Goal: Register for event/course: Sign up to attend an event or enroll in a course

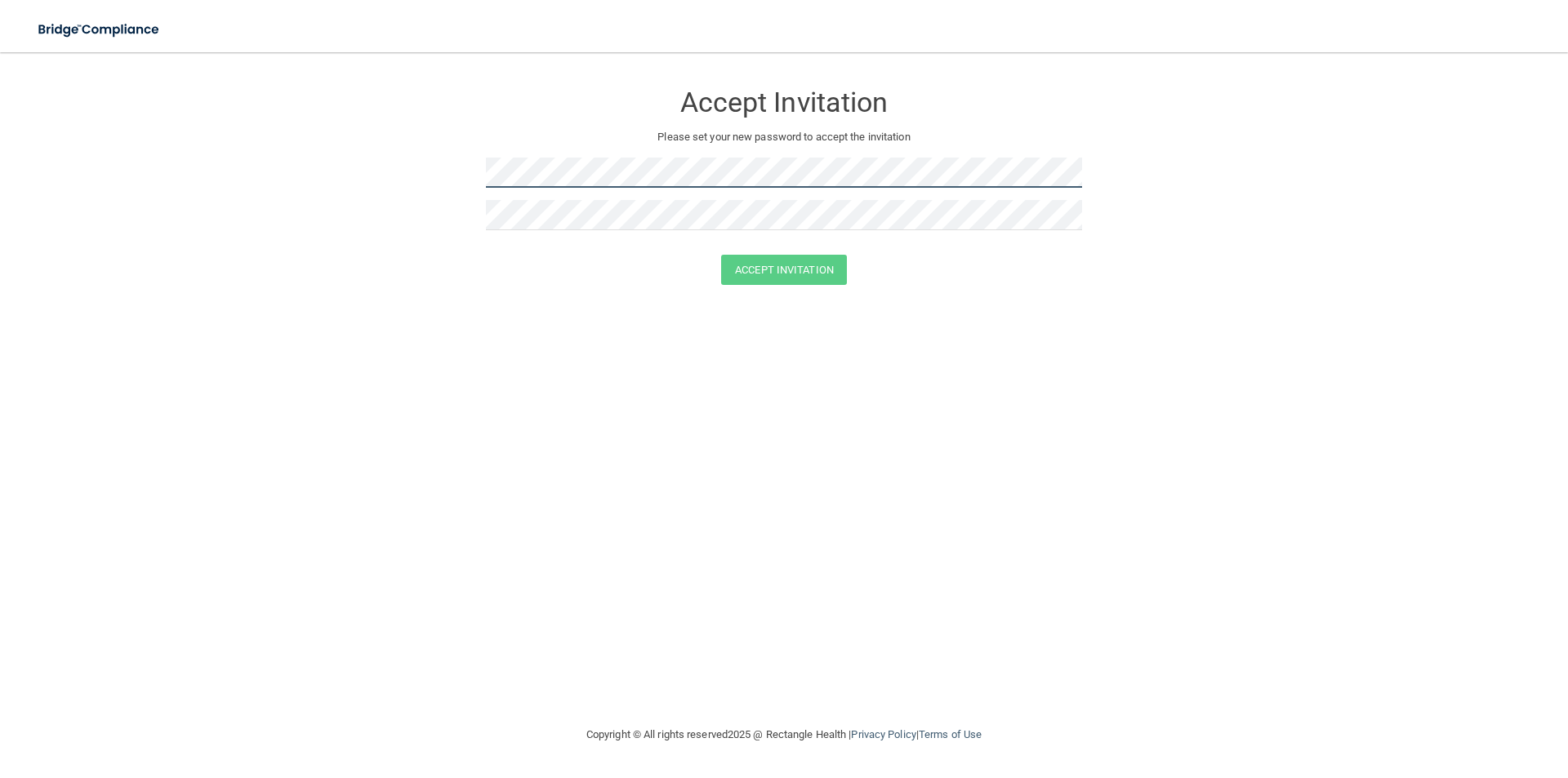
click at [426, 189] on form "Accept Invitation Please set your new password to accept the invitation Accept …" at bounding box center [784, 187] width 1503 height 236
click at [501, 355] on div "Accept Invitation Please set your new password to accept the invitation Accept …" at bounding box center [784, 389] width 1503 height 640
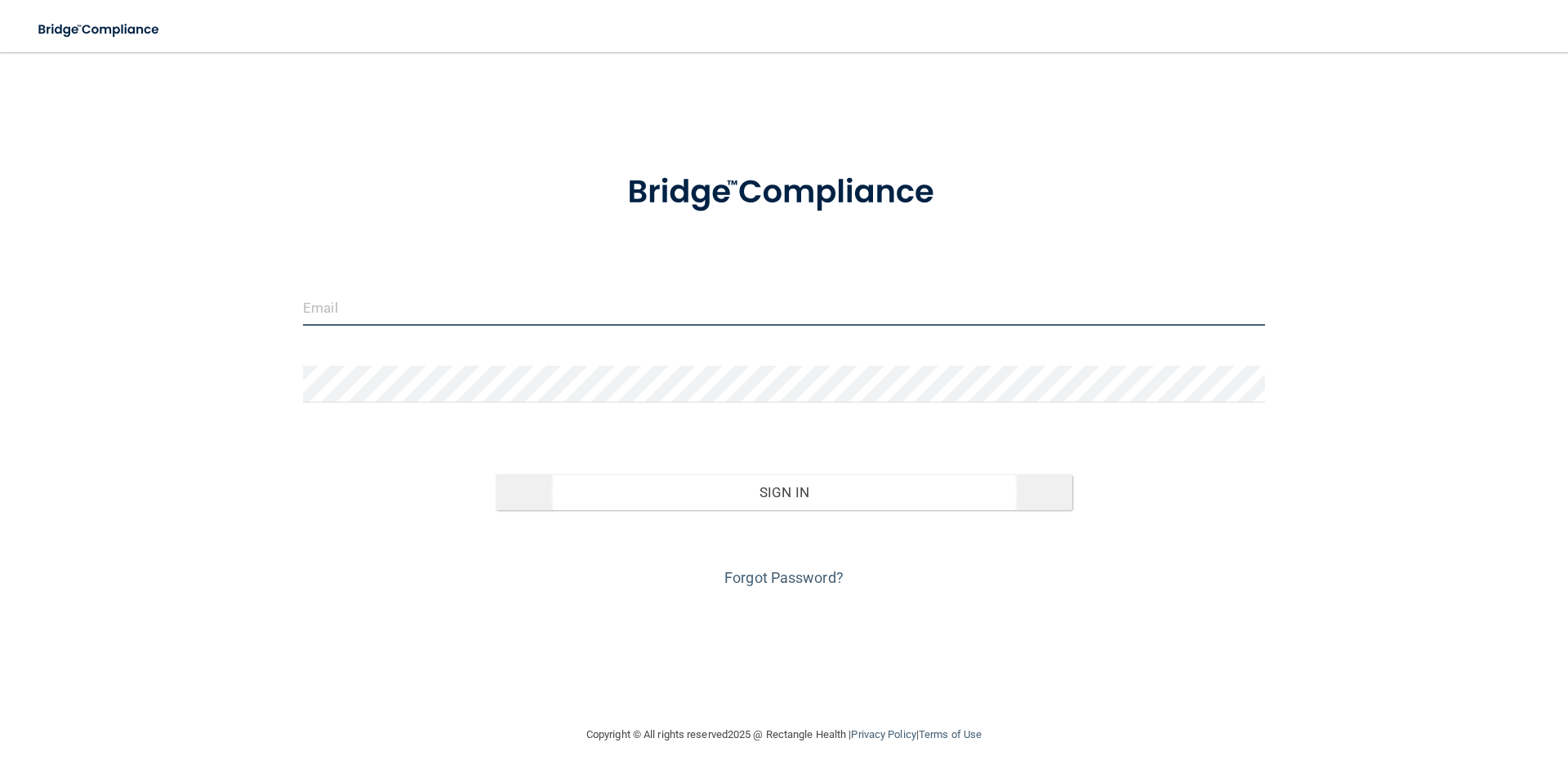
type input "[EMAIL_ADDRESS][DOMAIN_NAME]"
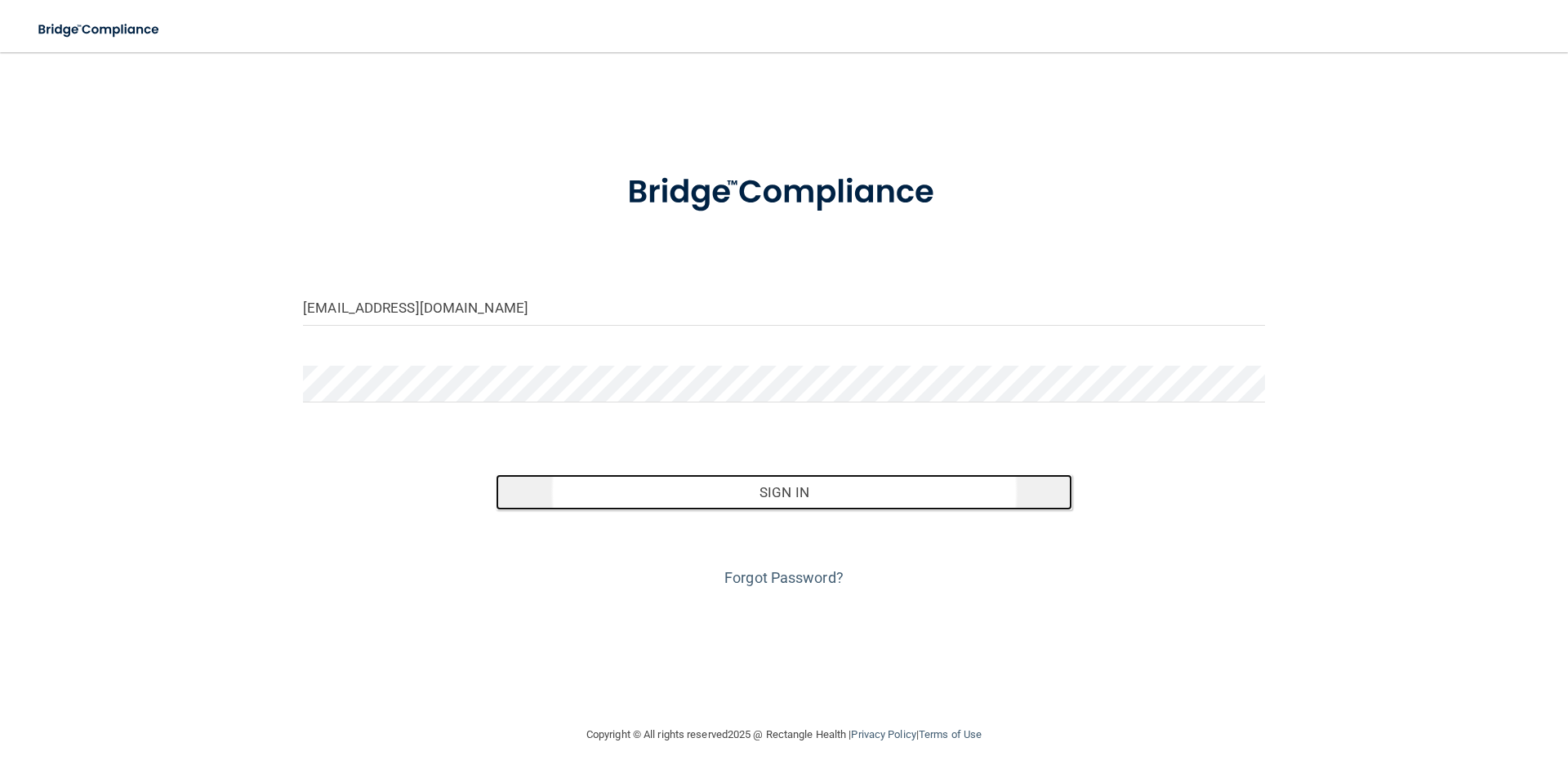
click at [809, 491] on button "Sign In" at bounding box center [784, 492] width 578 height 36
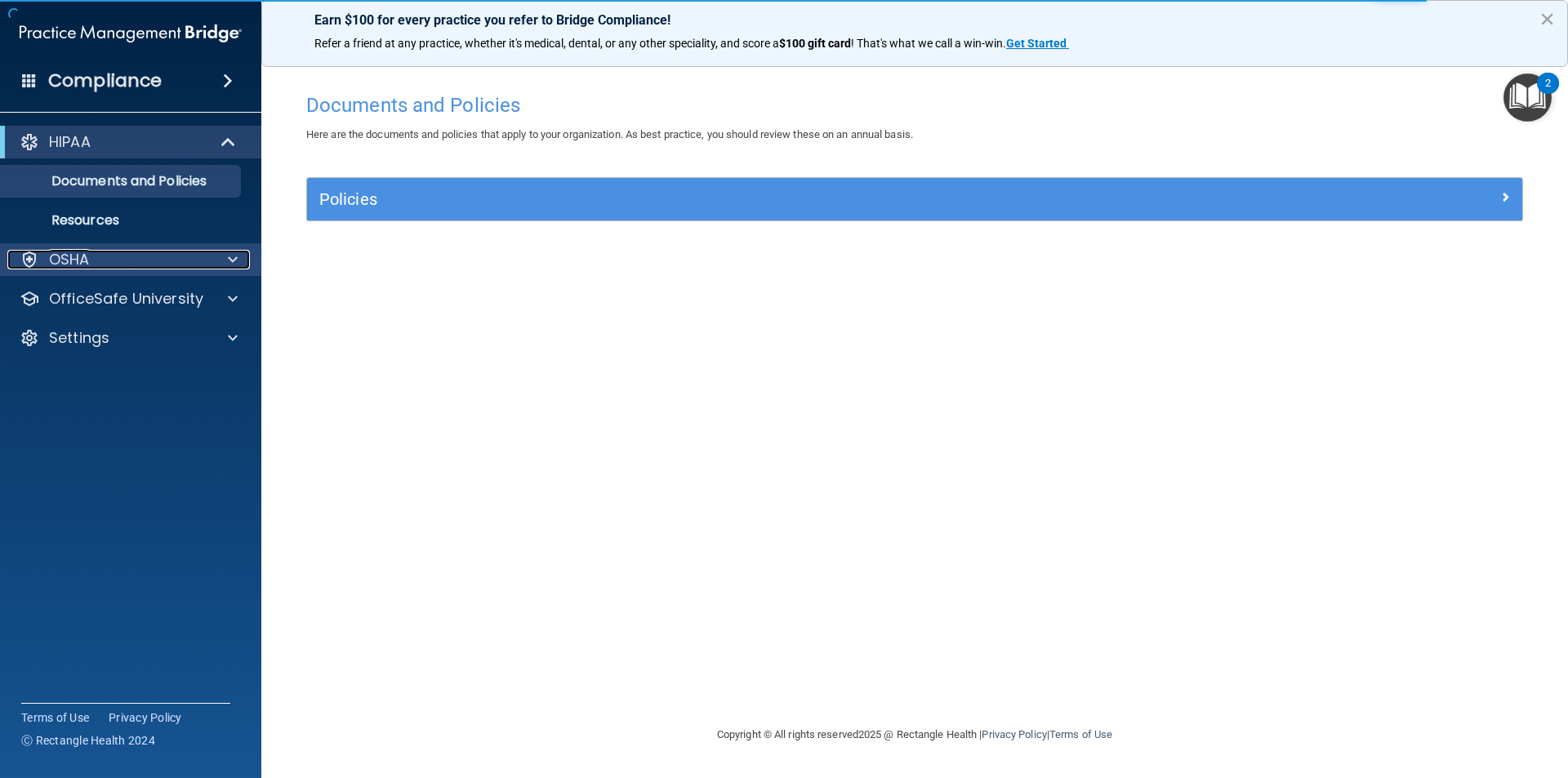
click at [226, 261] on div at bounding box center [230, 260] width 41 height 20
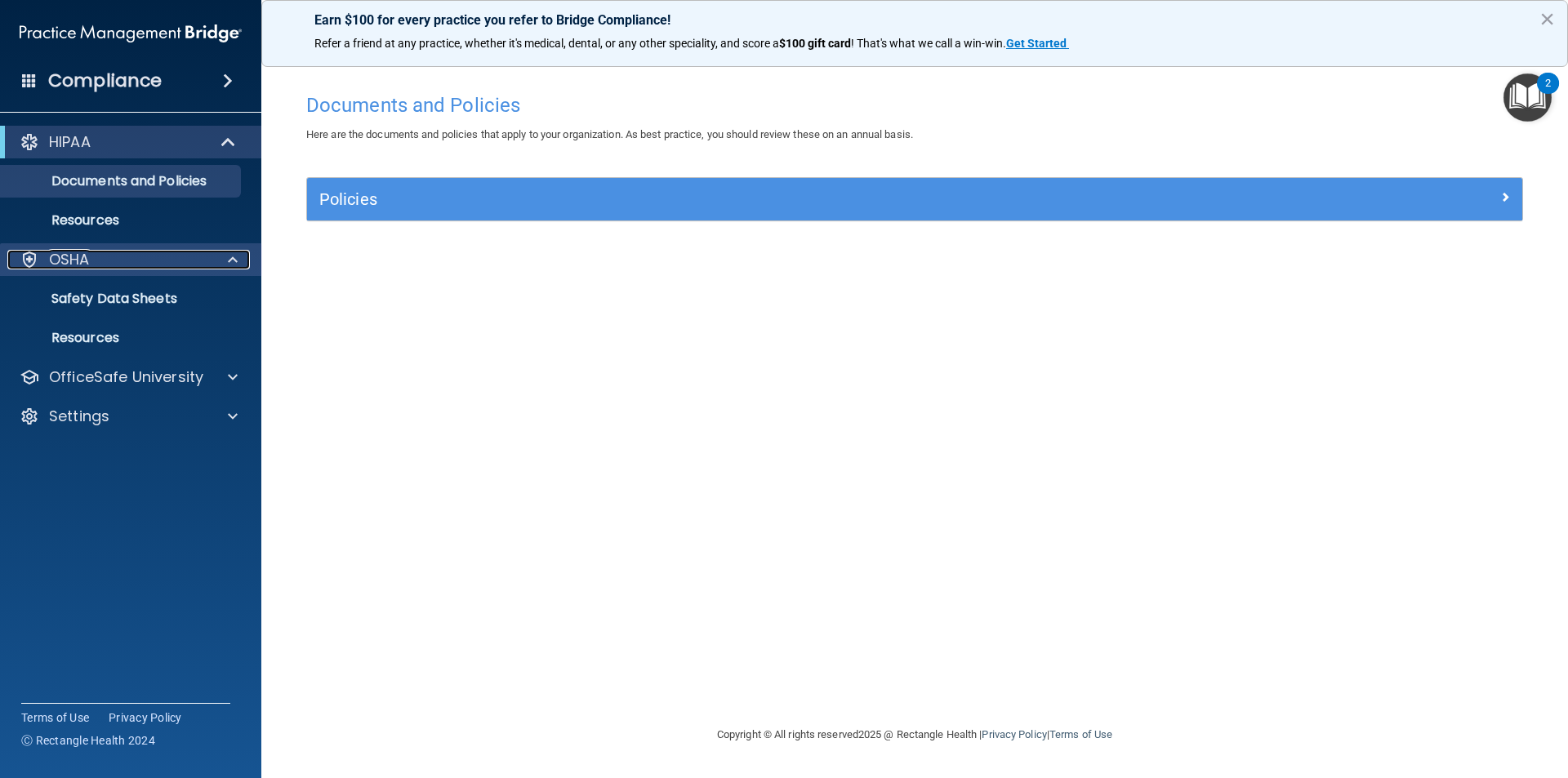
click at [75, 256] on p "OSHA" at bounding box center [70, 260] width 41 height 20
click at [153, 284] on link "Safety Data Sheets" at bounding box center [112, 299] width 257 height 33
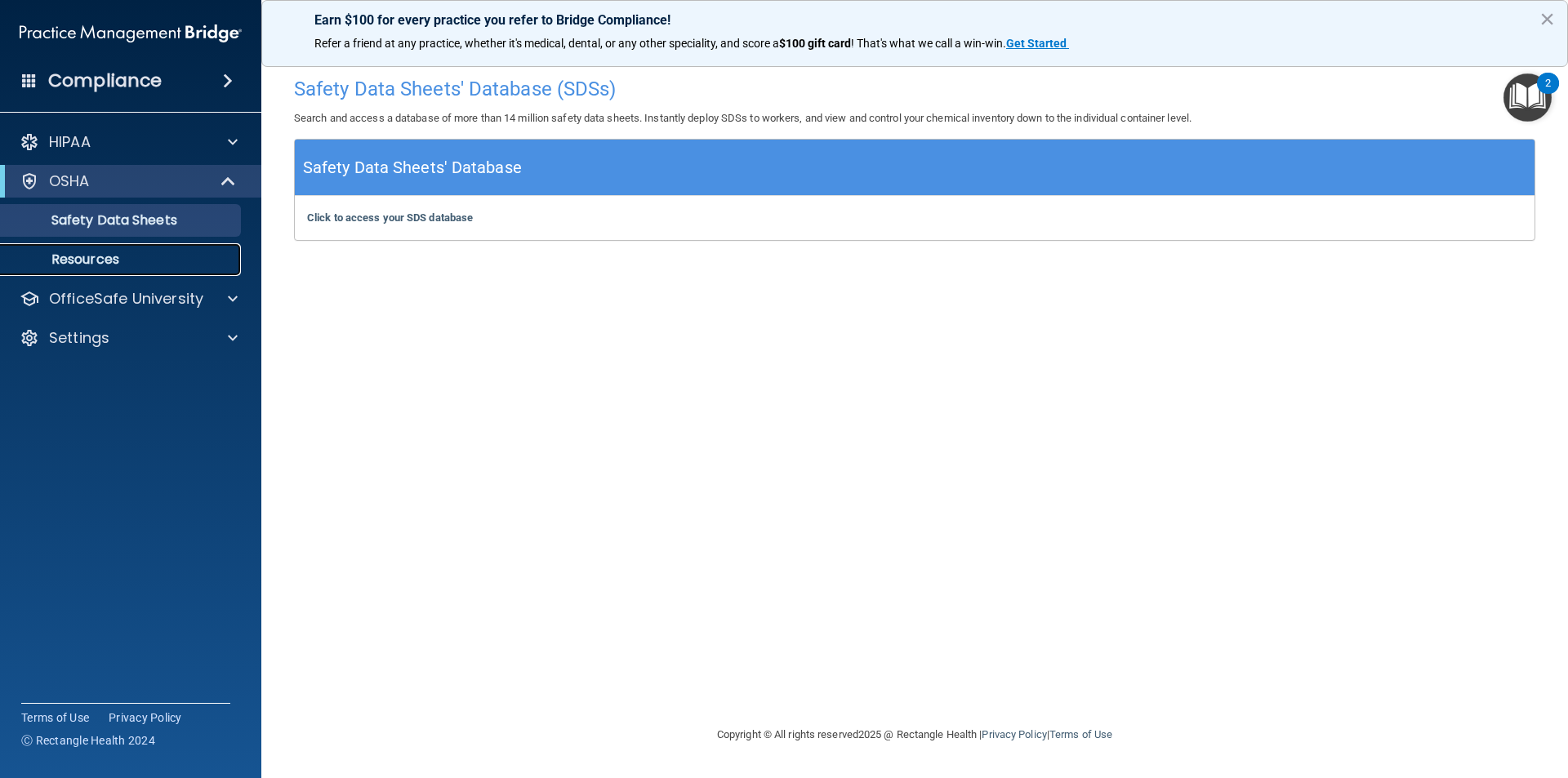
click at [116, 269] on link "Resources" at bounding box center [112, 260] width 257 height 33
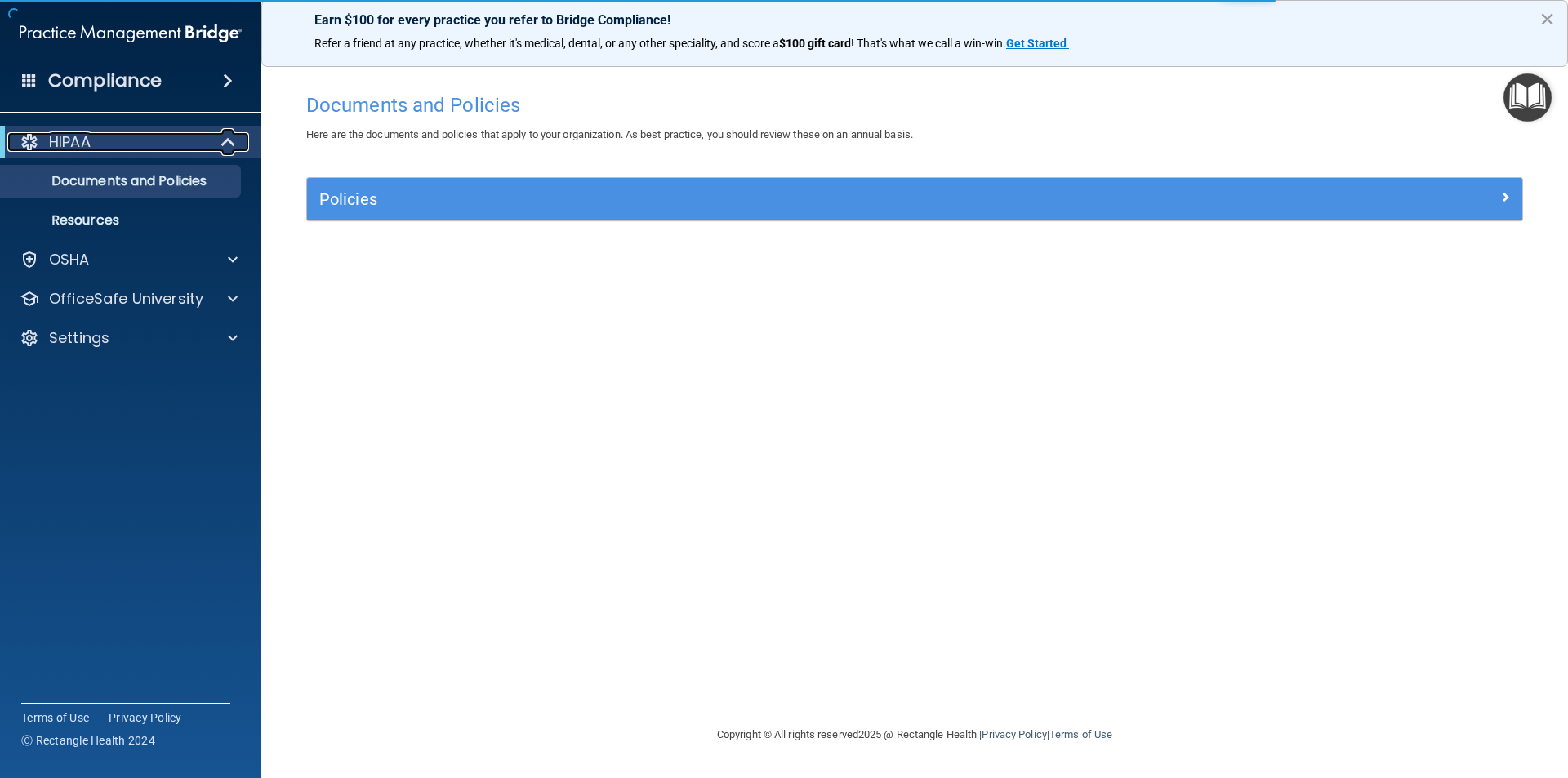
click at [60, 135] on p "HIPAA" at bounding box center [70, 142] width 42 height 20
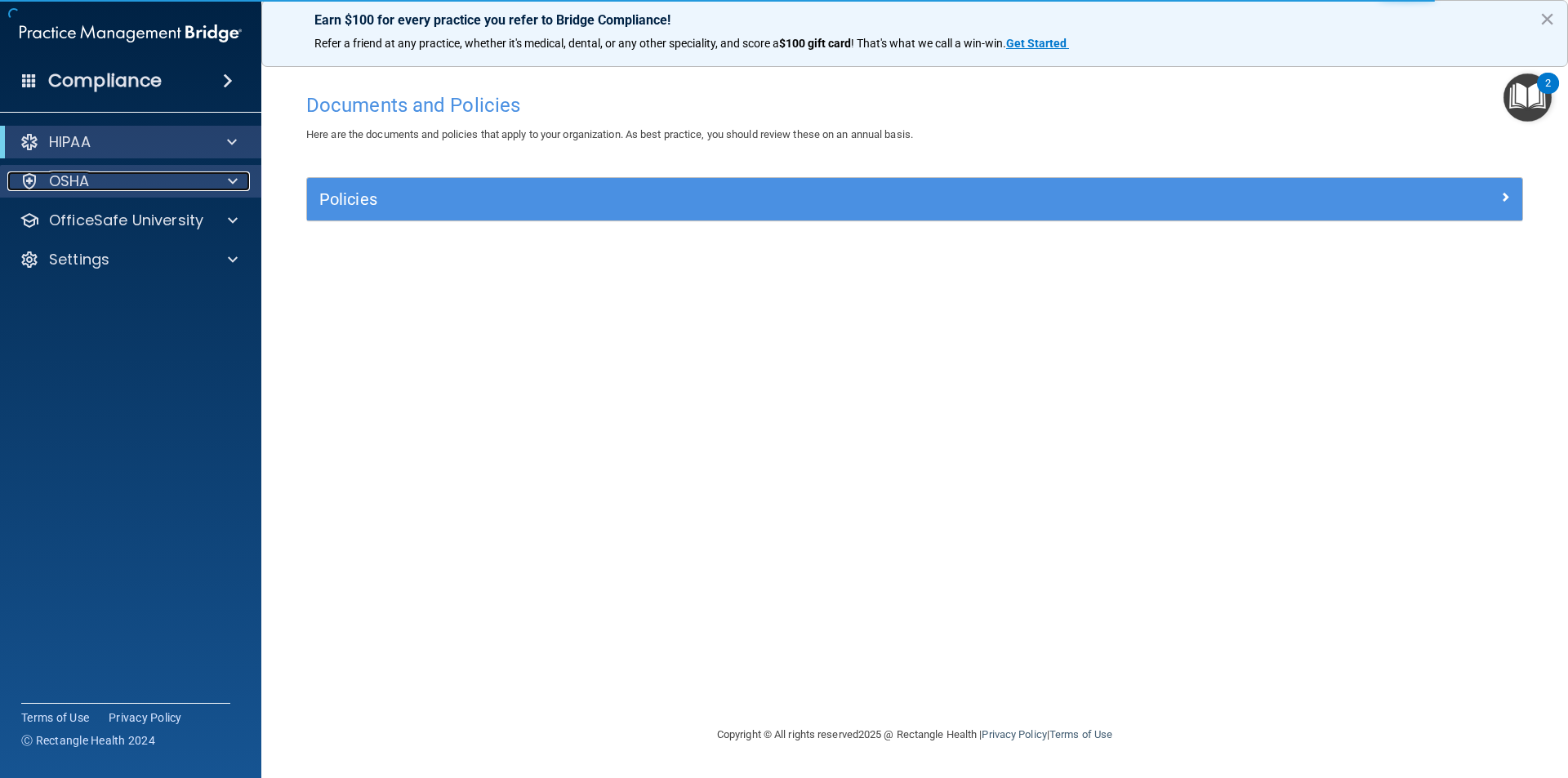
click at [75, 188] on p "OSHA" at bounding box center [70, 181] width 41 height 20
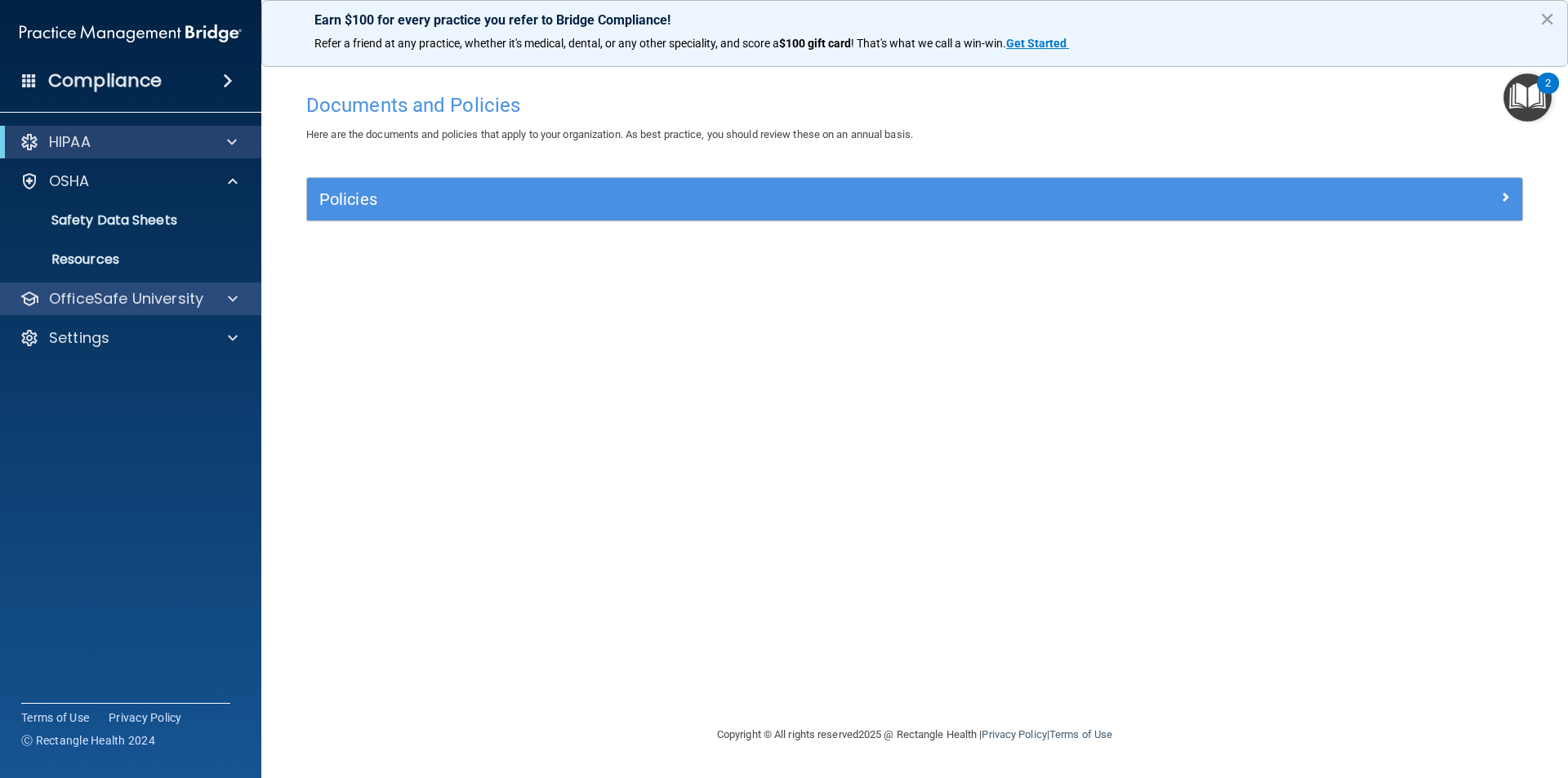
click at [102, 312] on div "OfficeSafe University" at bounding box center [131, 299] width 262 height 33
click at [239, 301] on div at bounding box center [230, 299] width 41 height 20
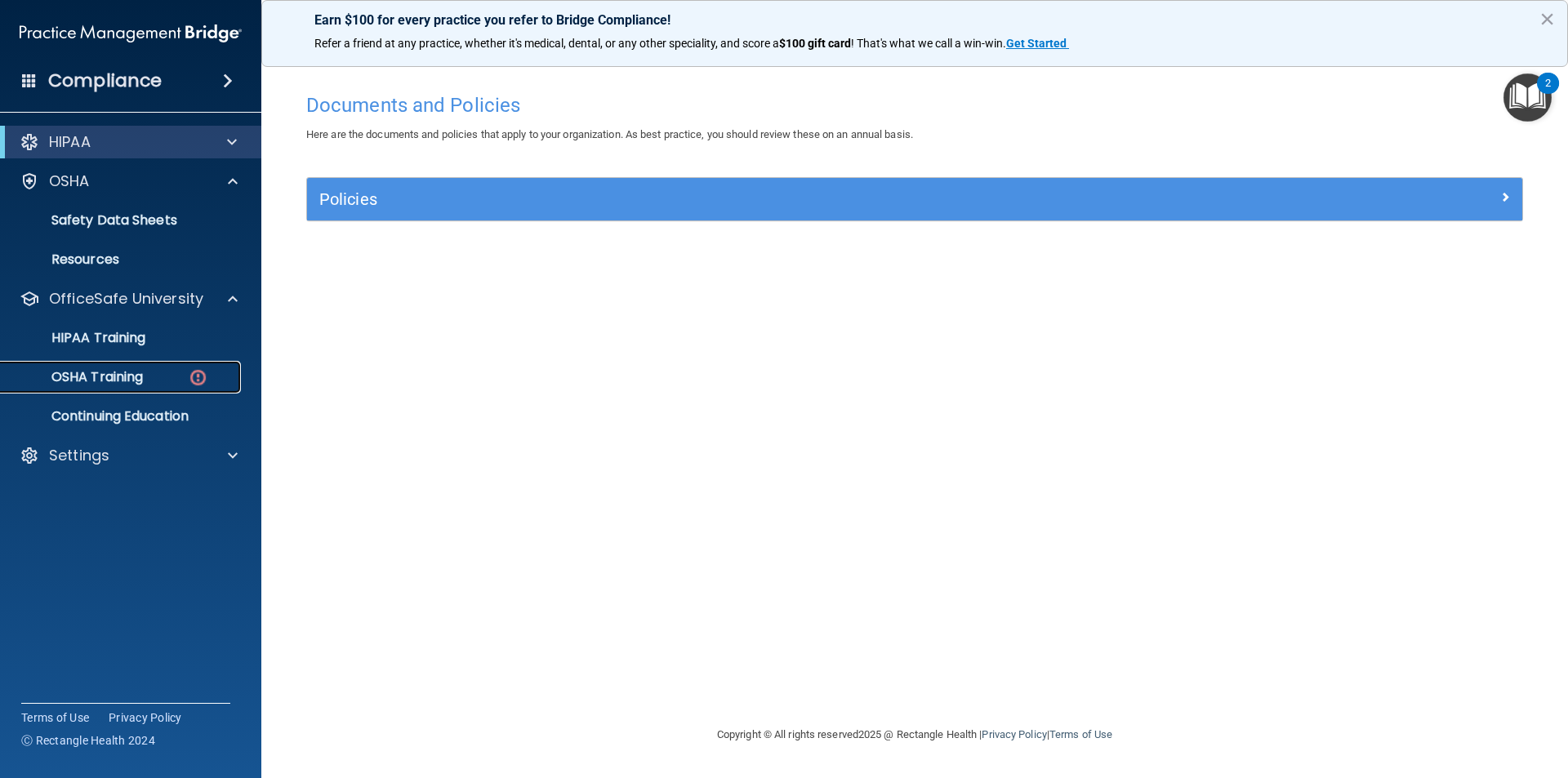
click at [190, 373] on img at bounding box center [197, 378] width 20 height 20
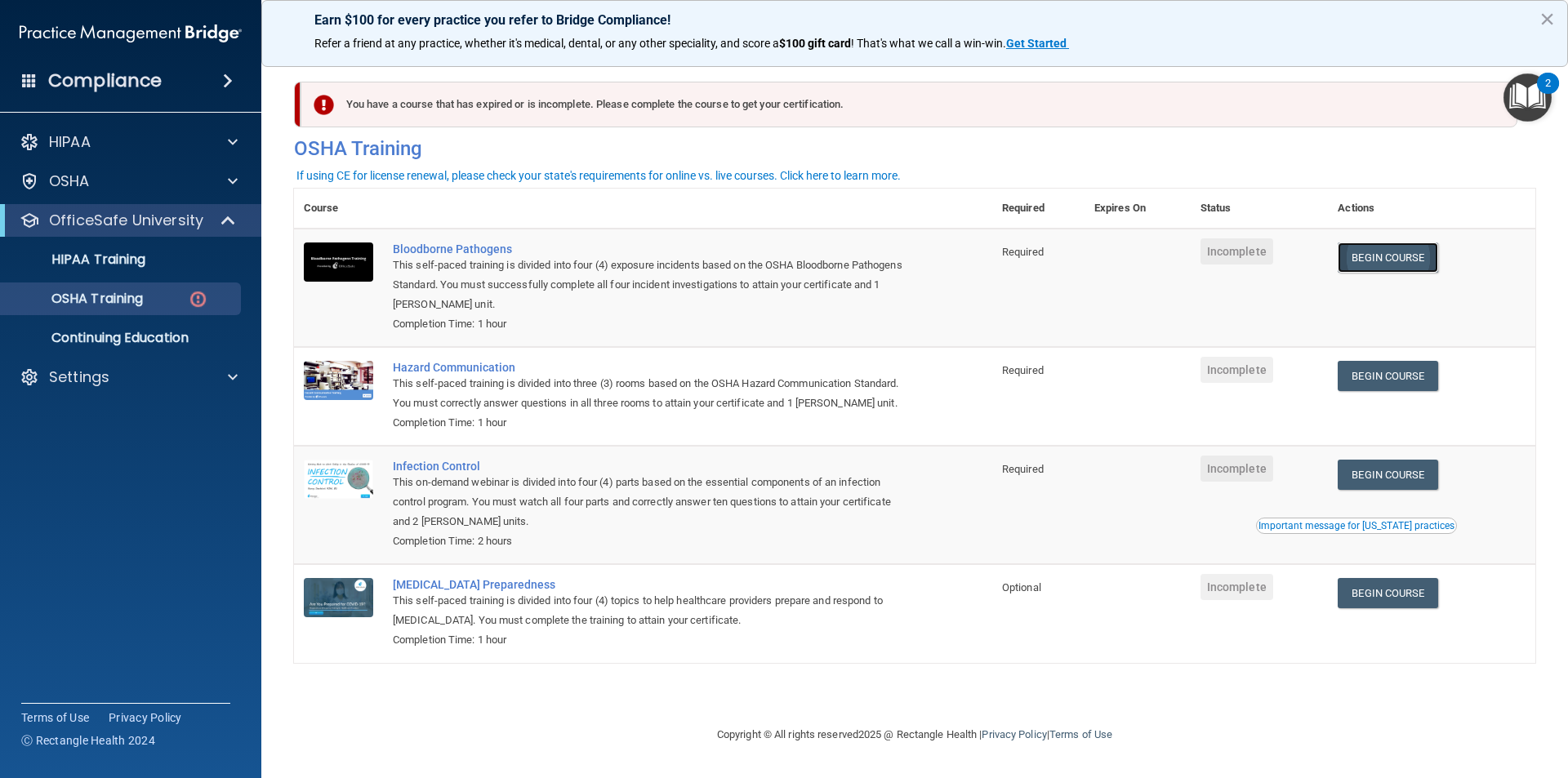
click at [1406, 263] on link "Begin Course" at bounding box center [1388, 257] width 100 height 30
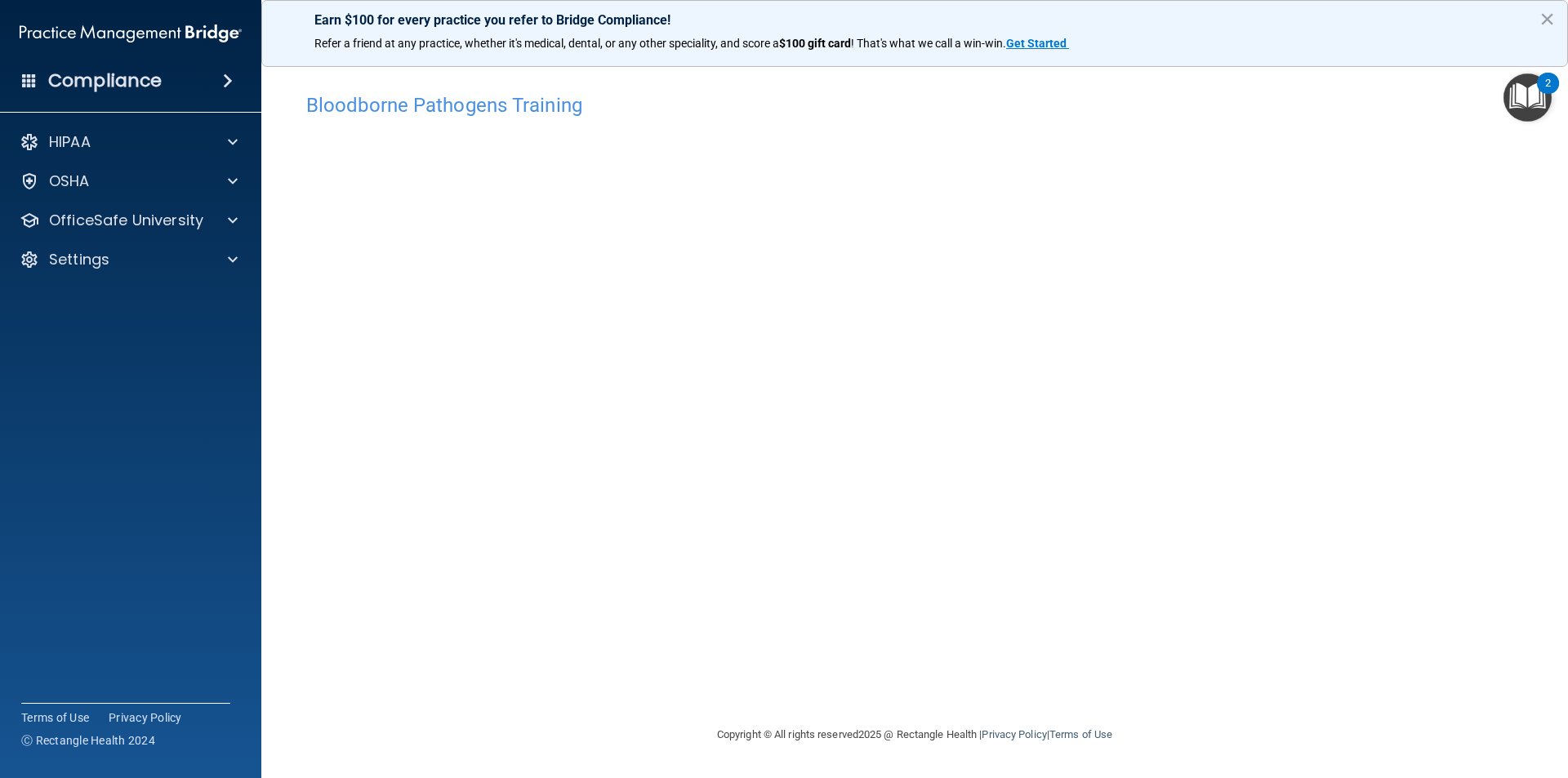
click at [1530, 88] on img "Open Resource Center, 2 new notifications" at bounding box center [1528, 97] width 48 height 48
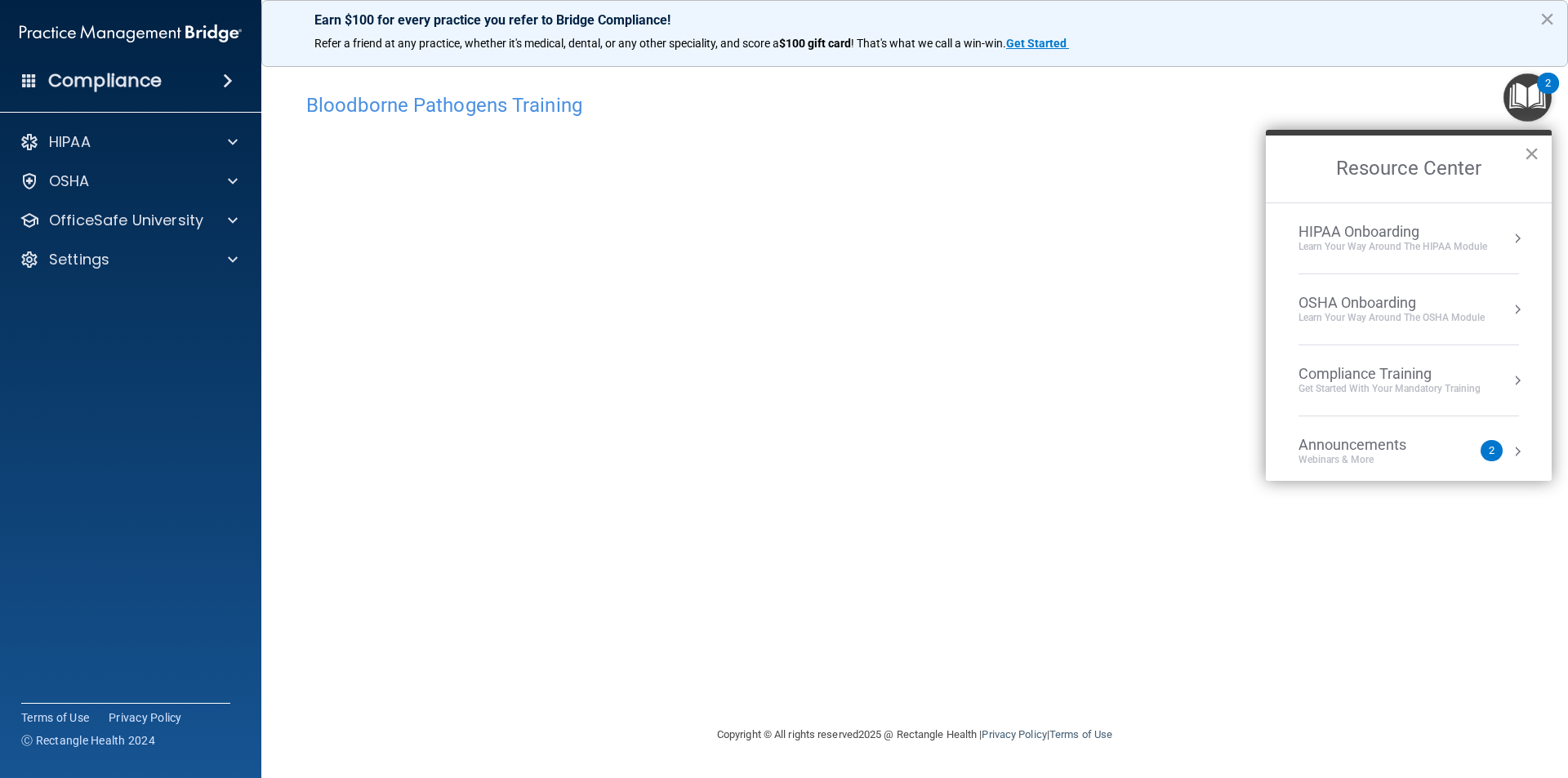
click at [1533, 153] on button "×" at bounding box center [1532, 153] width 16 height 26
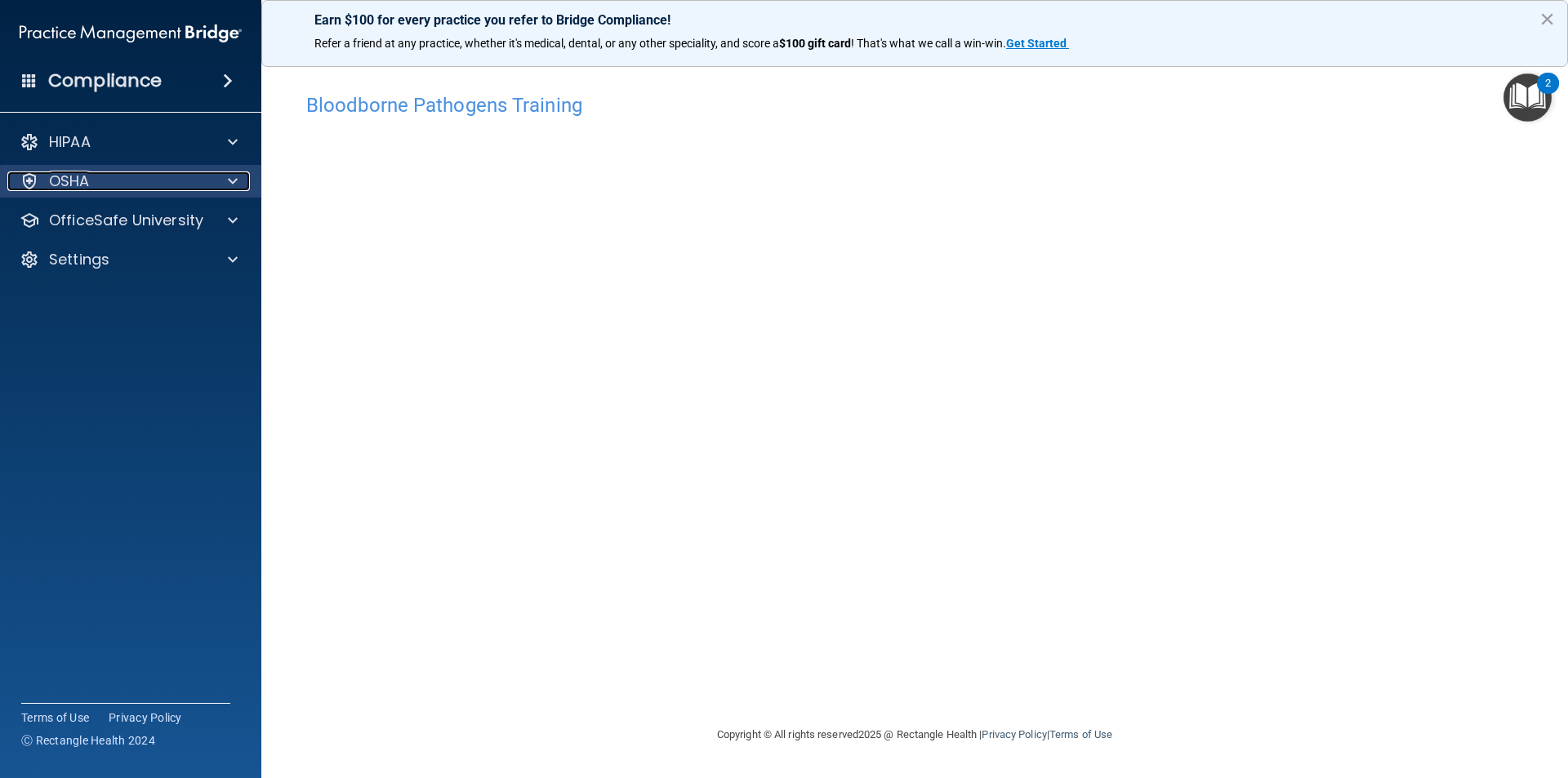
click at [93, 175] on div "OSHA" at bounding box center [108, 181] width 202 height 20
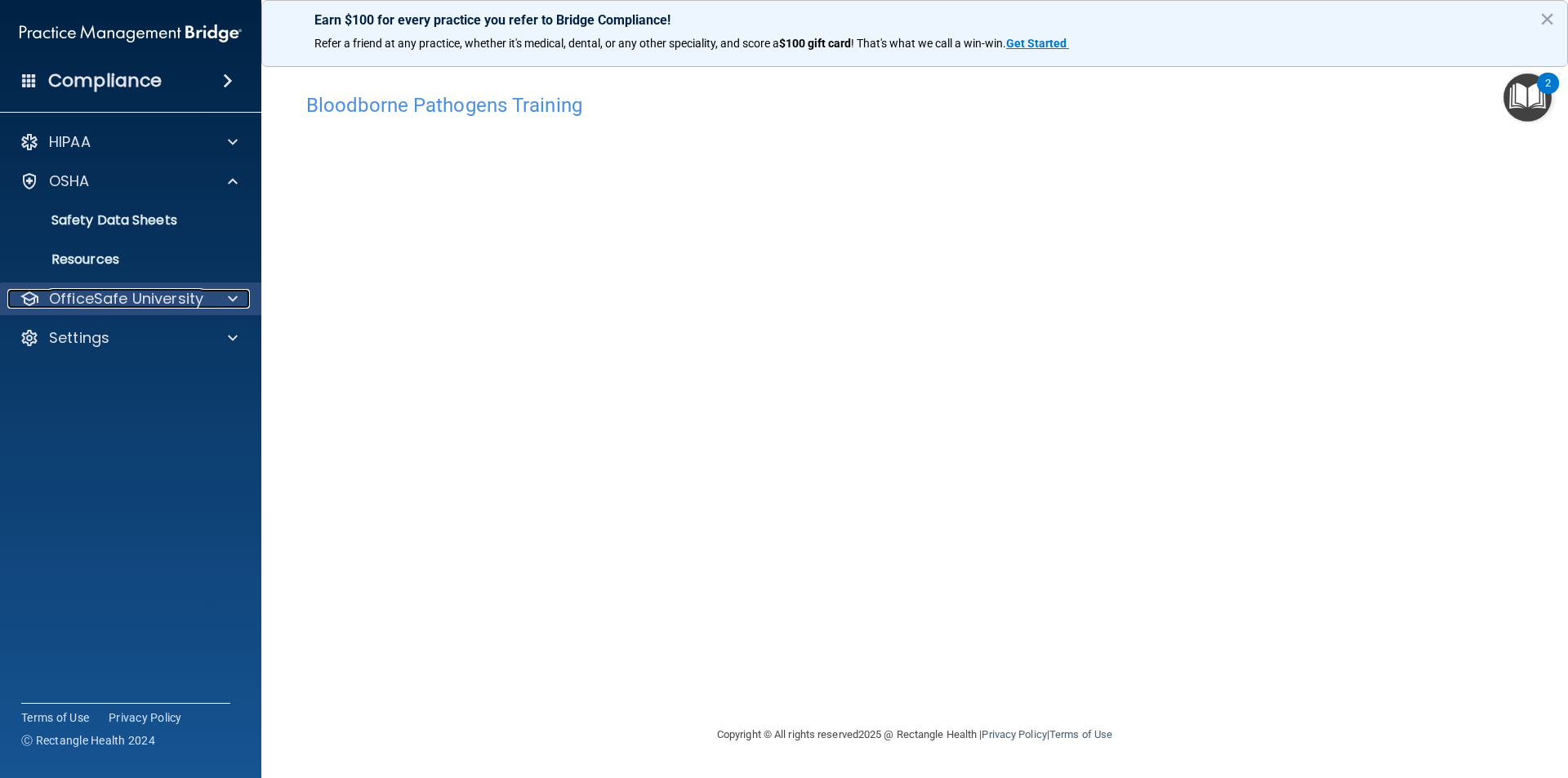
click at [122, 291] on p "OfficeSafe University" at bounding box center [126, 299] width 154 height 20
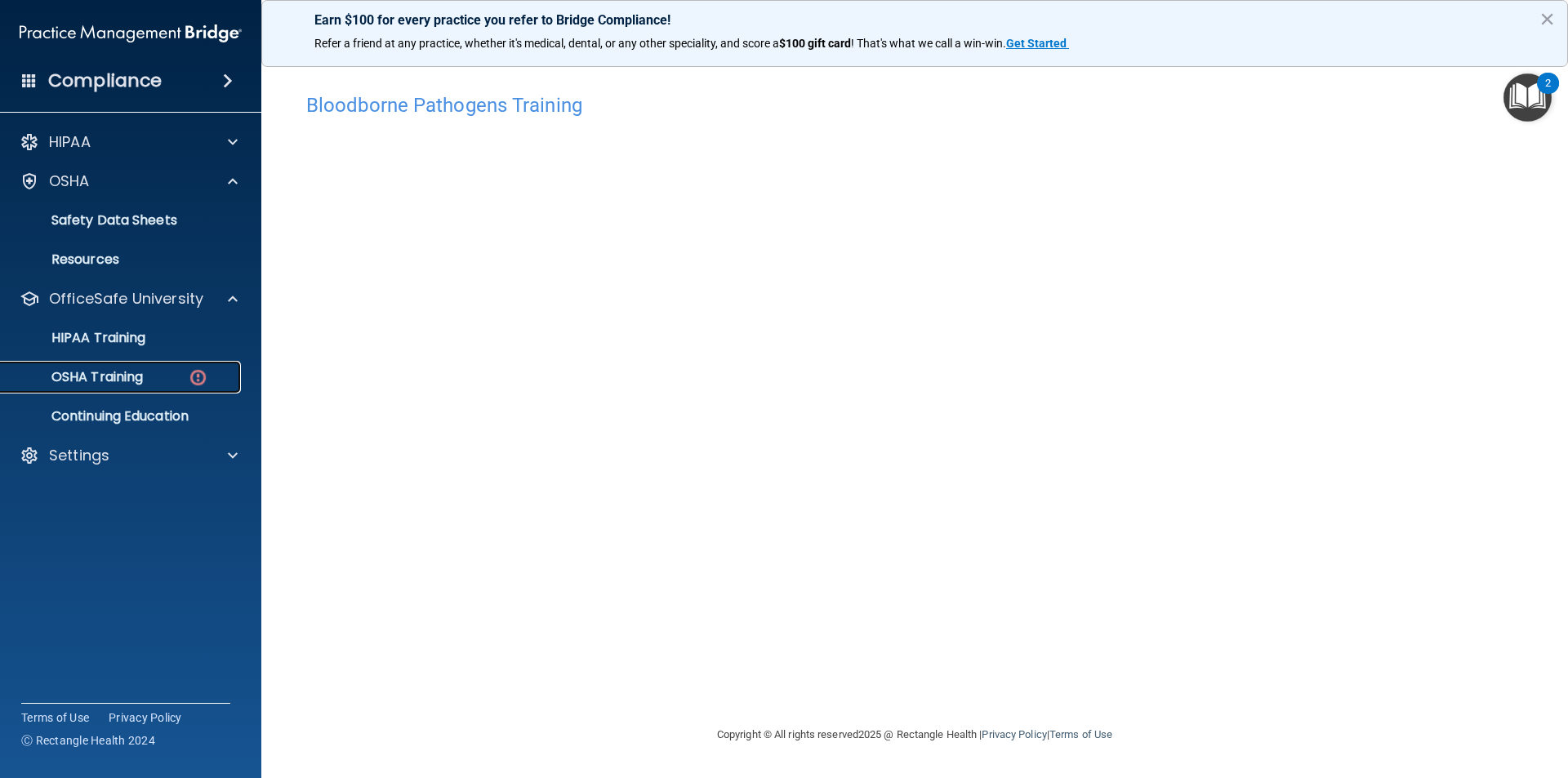
click at [162, 384] on div "OSHA Training" at bounding box center [122, 378] width 223 height 16
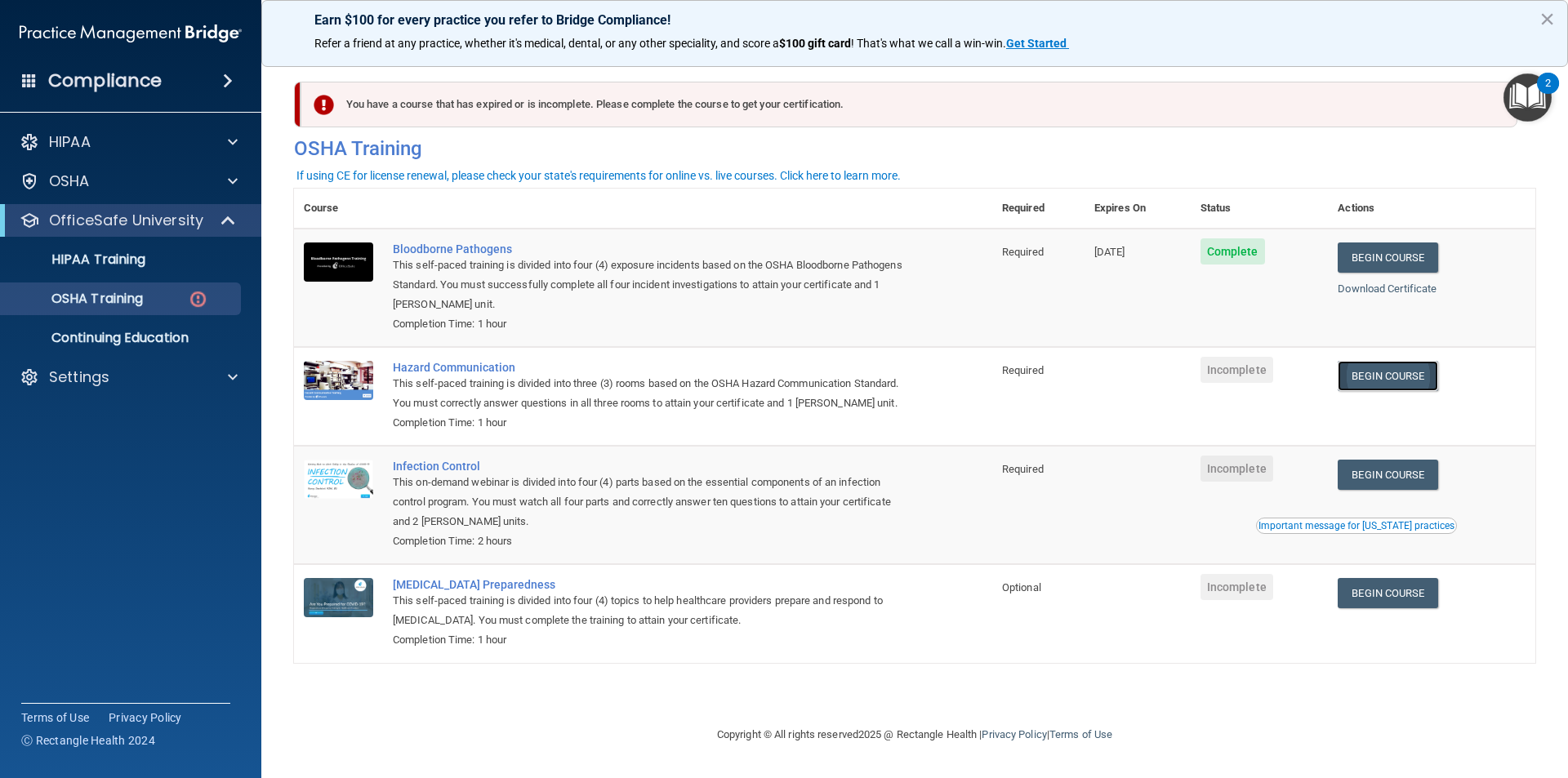
click at [1380, 377] on link "Begin Course" at bounding box center [1388, 376] width 100 height 30
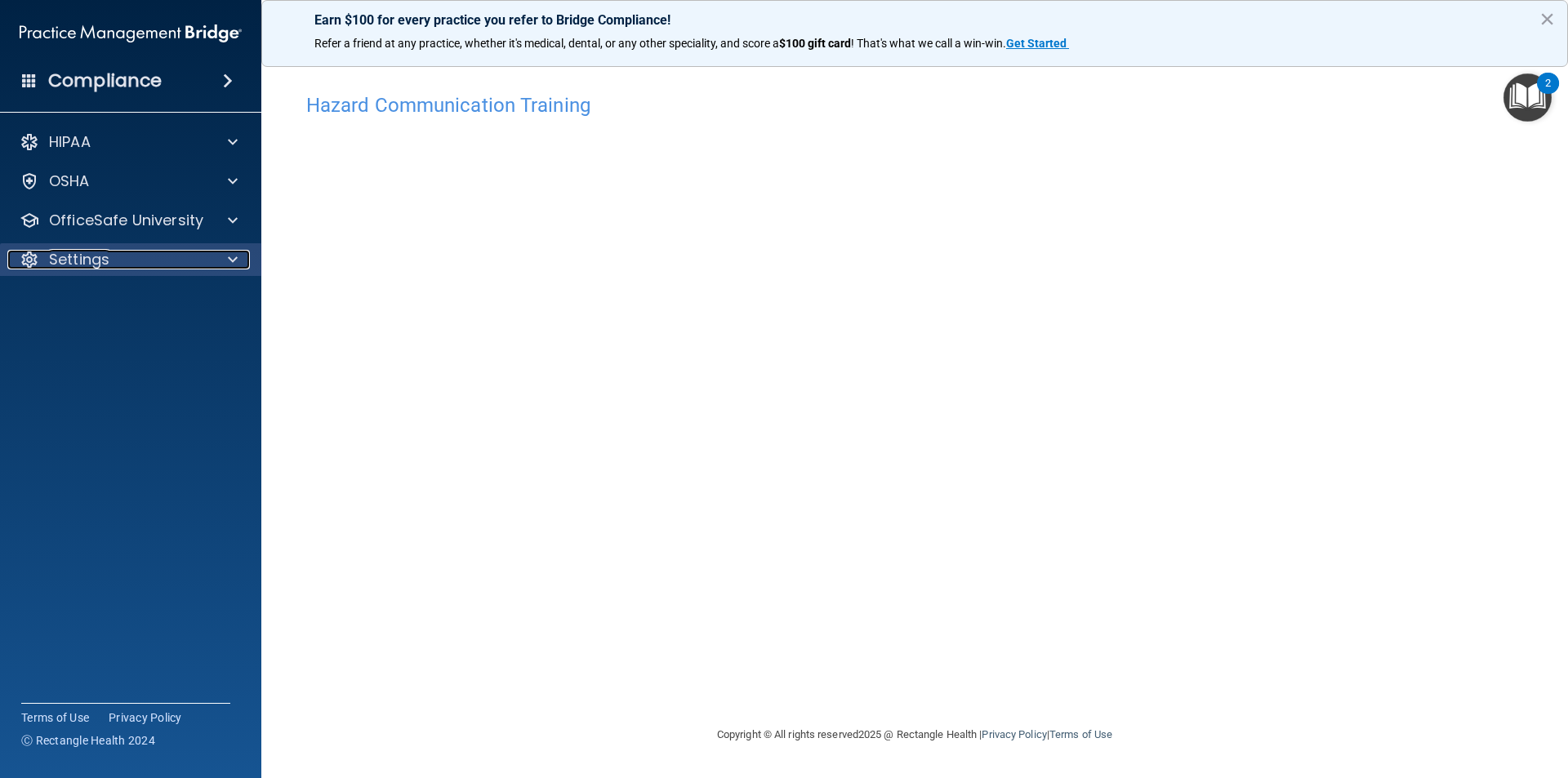
click at [172, 257] on div "Settings" at bounding box center [108, 260] width 202 height 20
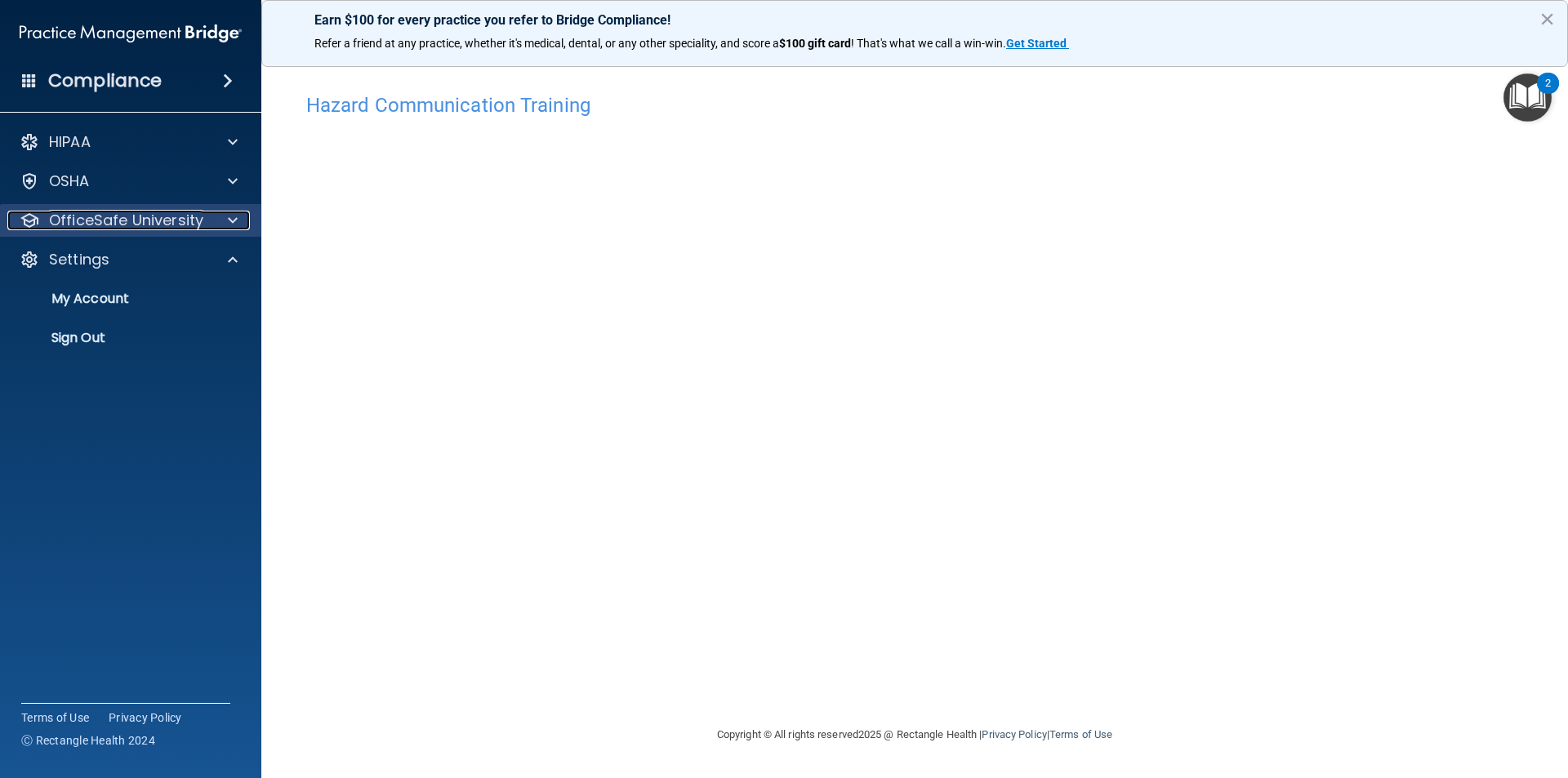
click at [218, 216] on div at bounding box center [230, 220] width 41 height 20
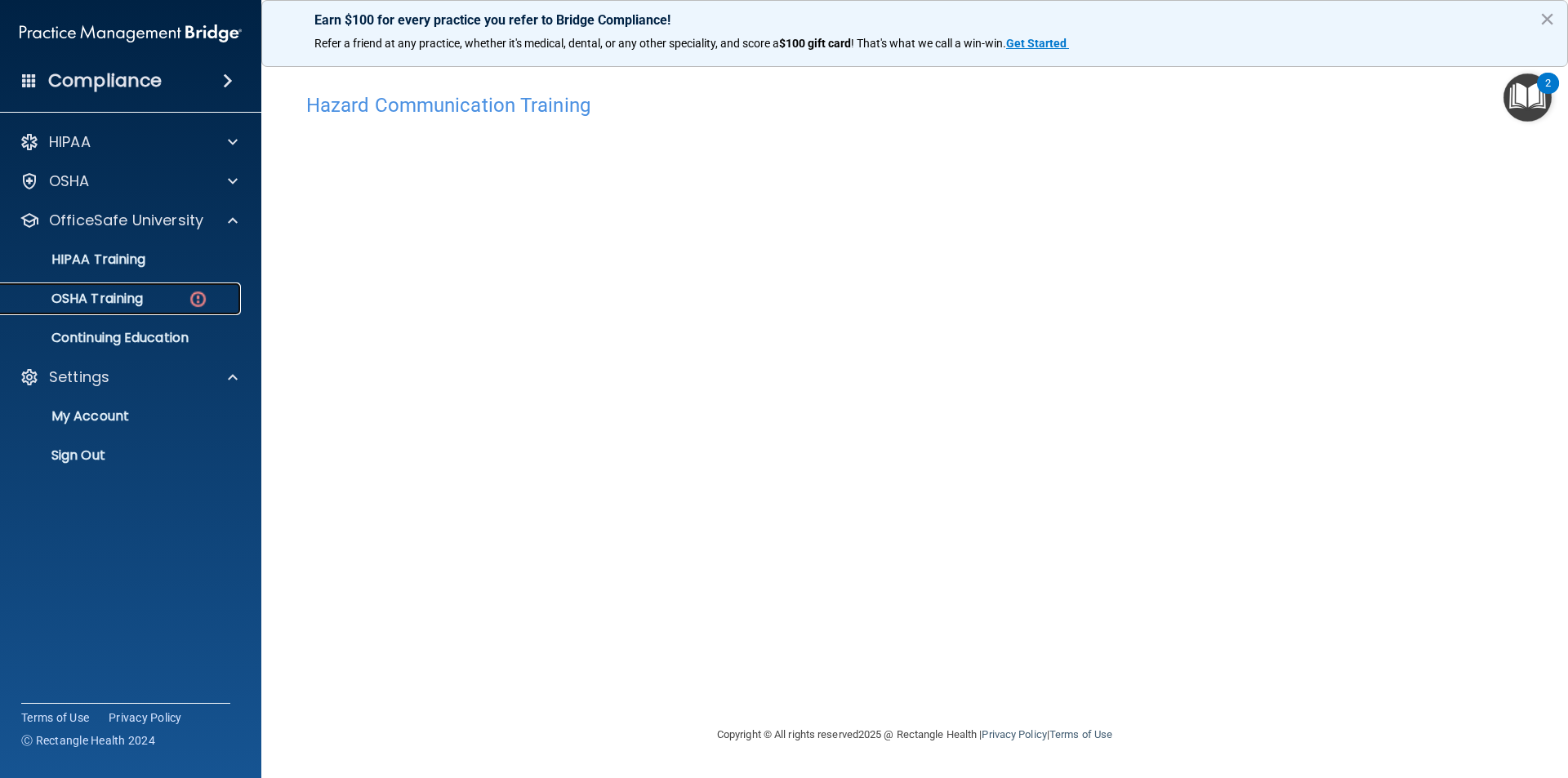
click at [167, 305] on div "OSHA Training" at bounding box center [122, 299] width 223 height 16
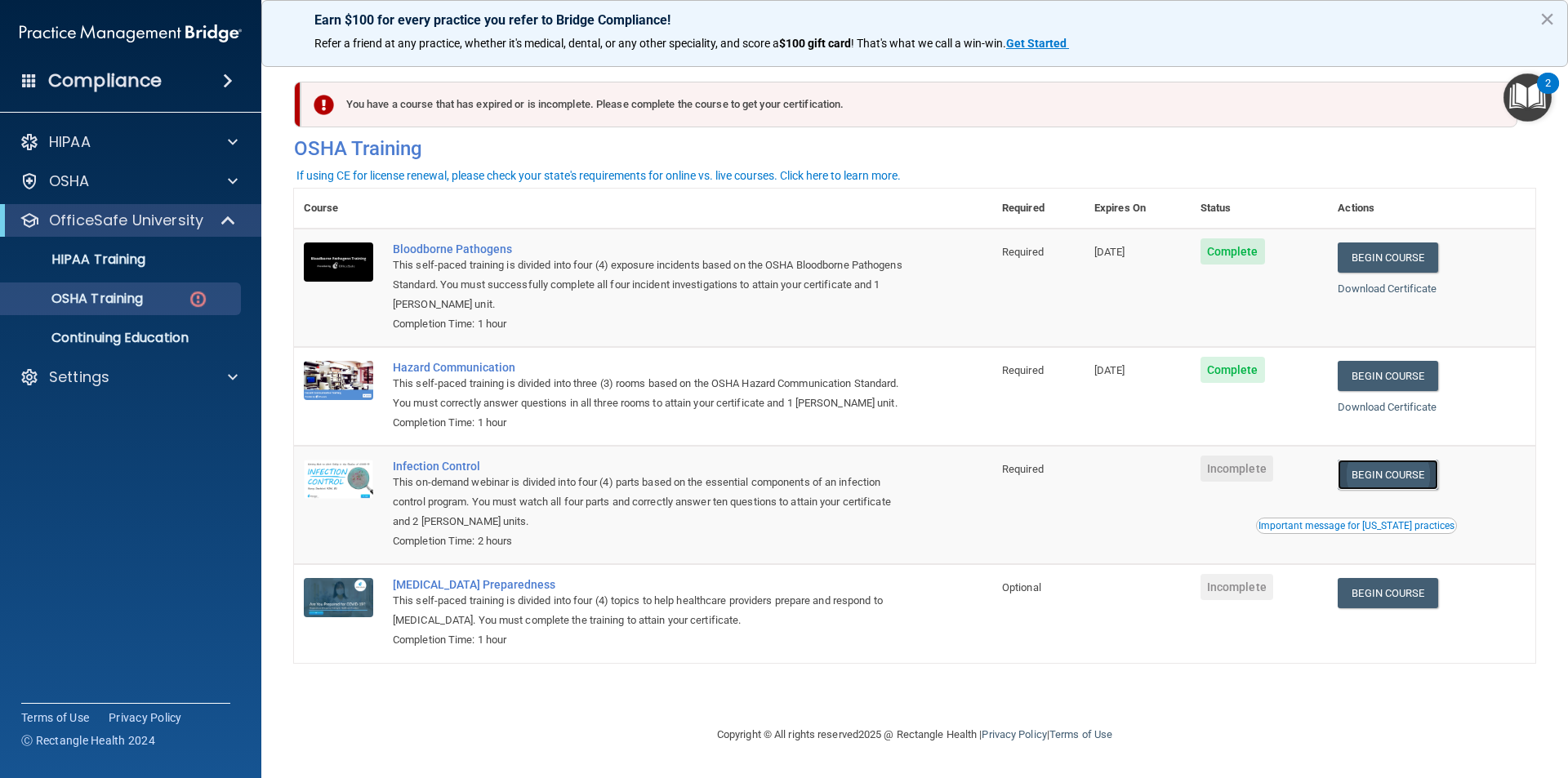
click at [1387, 478] on link "Begin Course" at bounding box center [1388, 474] width 100 height 30
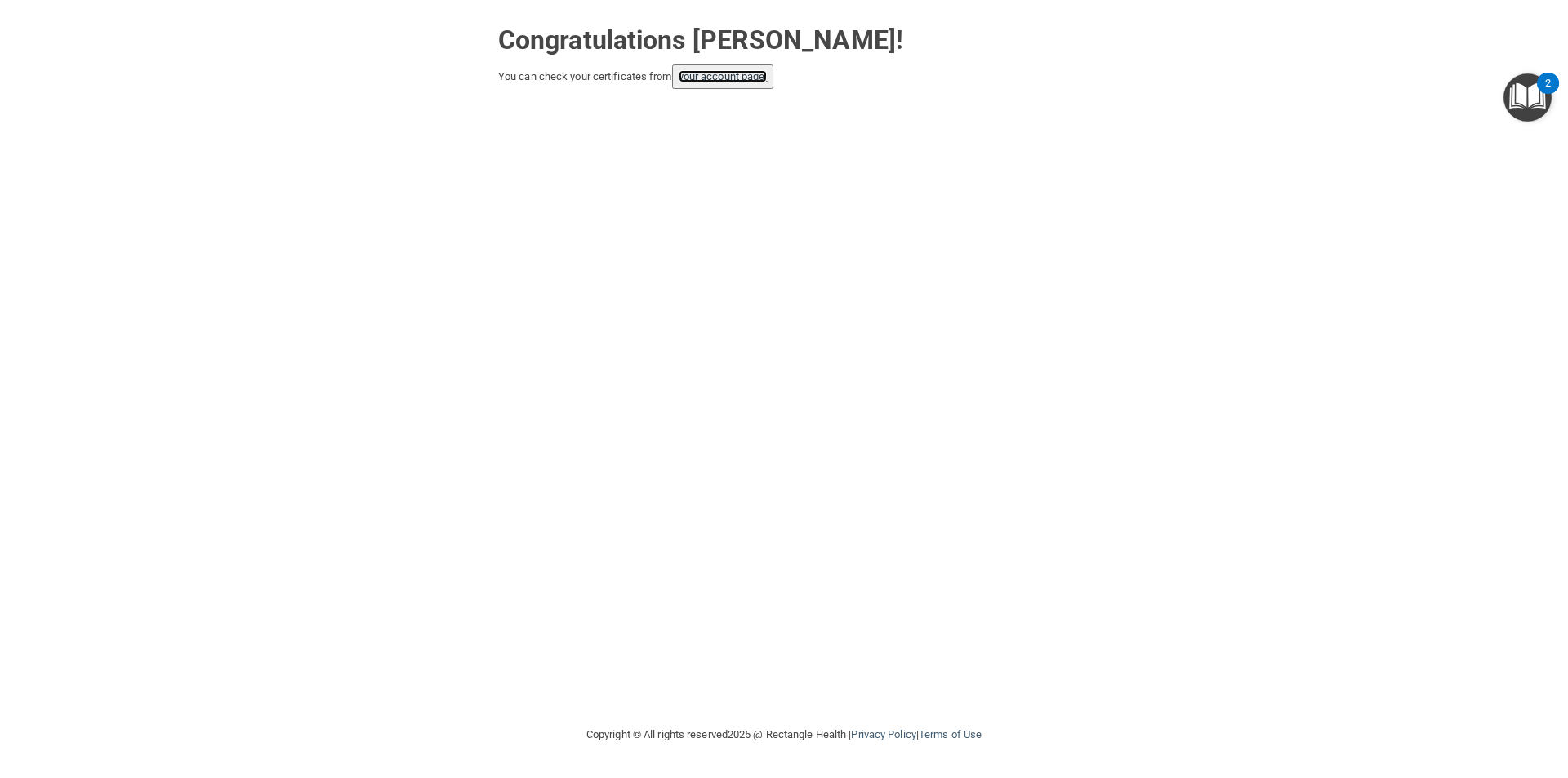
click at [756, 76] on link "your account page!" at bounding box center [723, 76] width 89 height 12
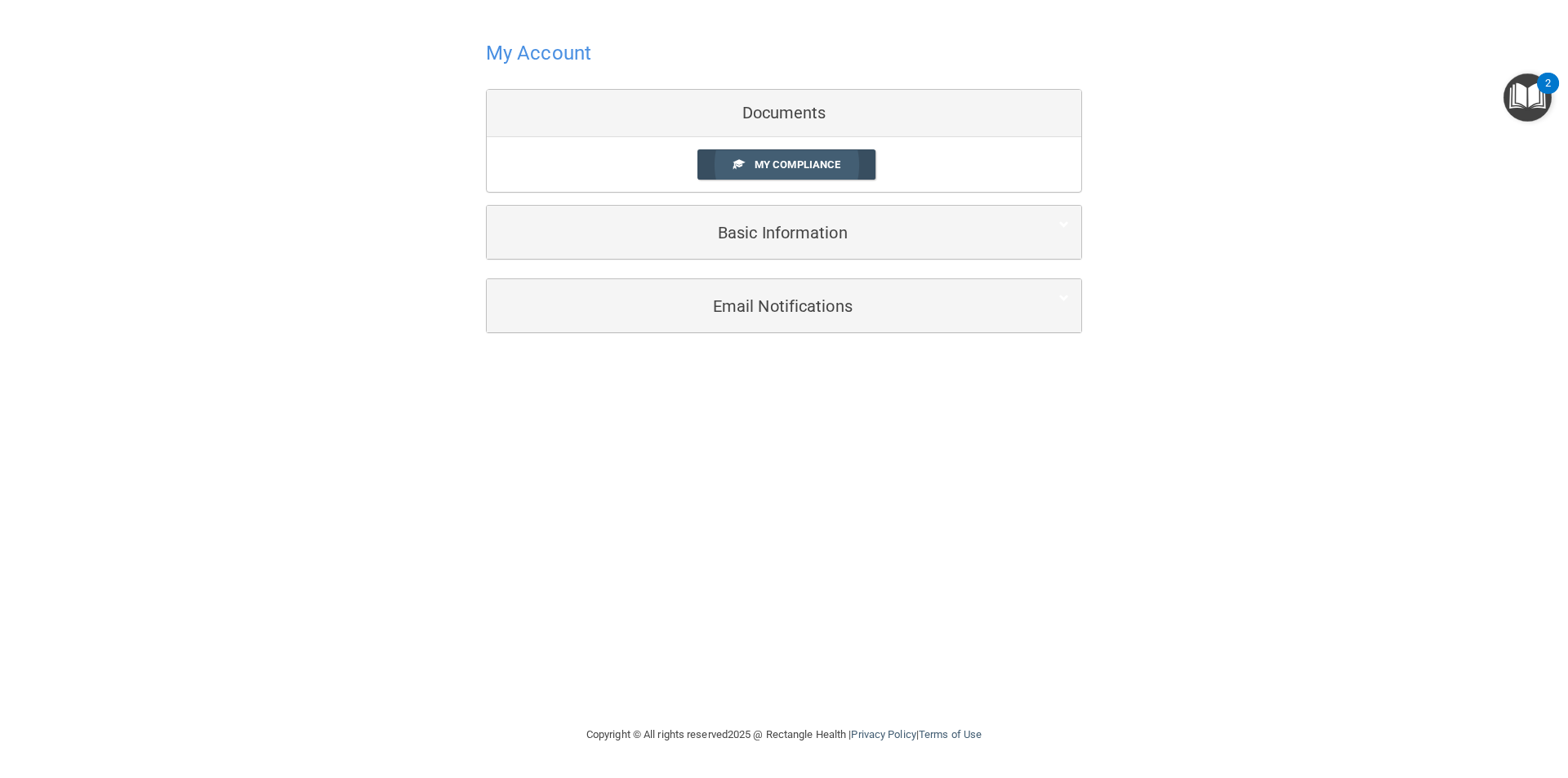
click at [831, 156] on link "My Compliance" at bounding box center [786, 164] width 179 height 30
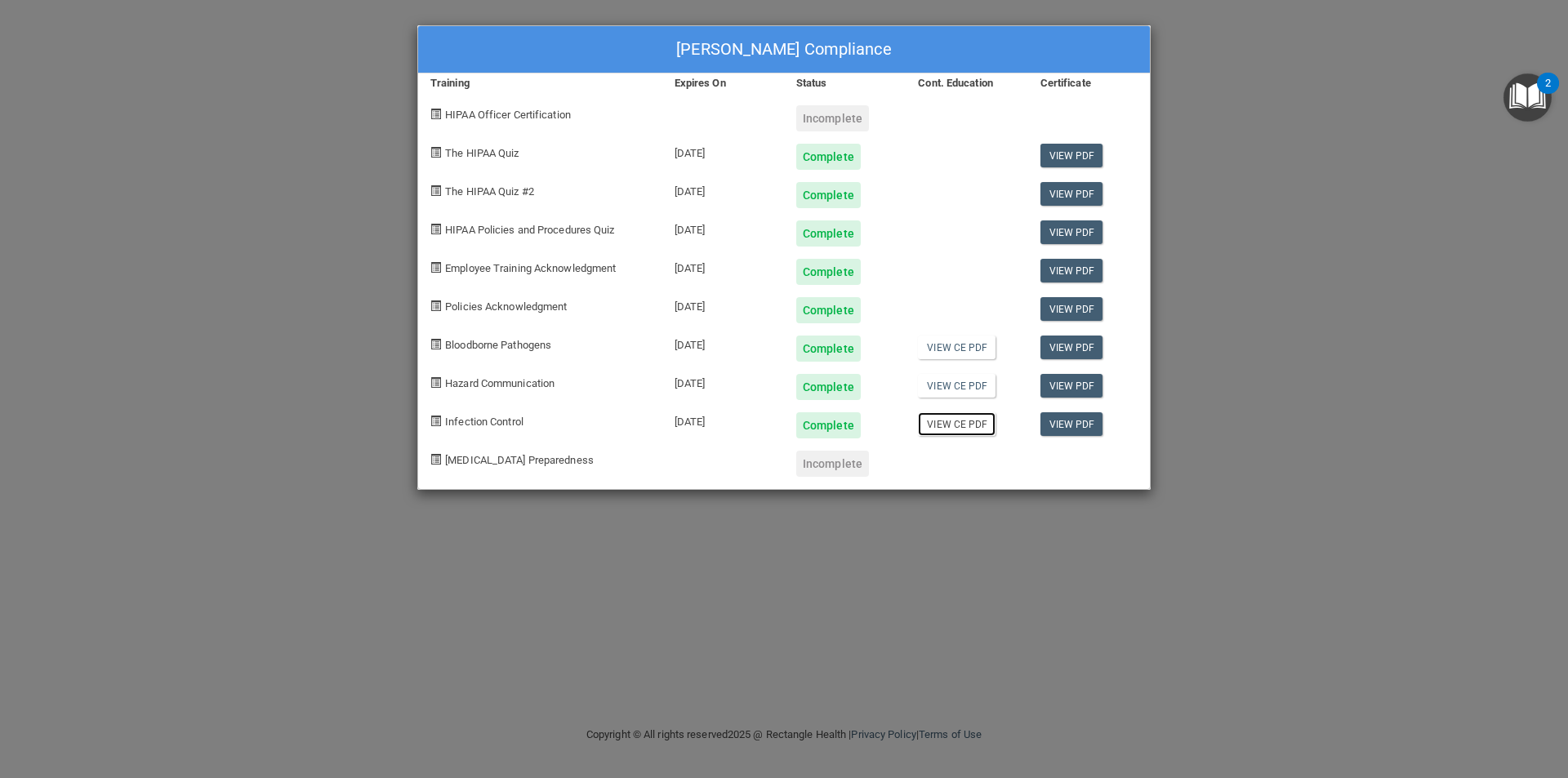
click at [956, 426] on link "View CE PDF" at bounding box center [957, 424] width 78 height 24
click at [971, 389] on link "View CE PDF" at bounding box center [957, 386] width 78 height 24
click at [959, 344] on link "View CE PDF" at bounding box center [957, 347] width 78 height 24
